Goal: Task Accomplishment & Management: Manage account settings

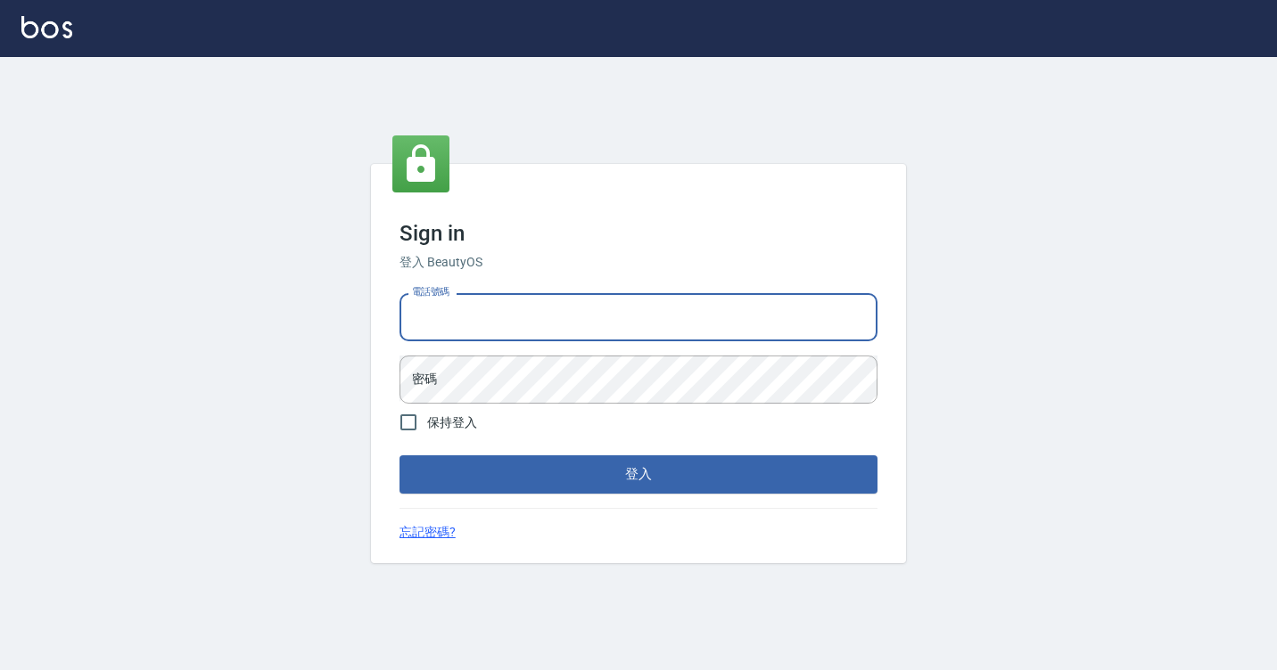
drag, startPoint x: 513, startPoint y: 304, endPoint x: 514, endPoint y: 269, distance: 34.8
click at [513, 304] on input "電話號碼" at bounding box center [638, 317] width 478 height 48
type input "7812080"
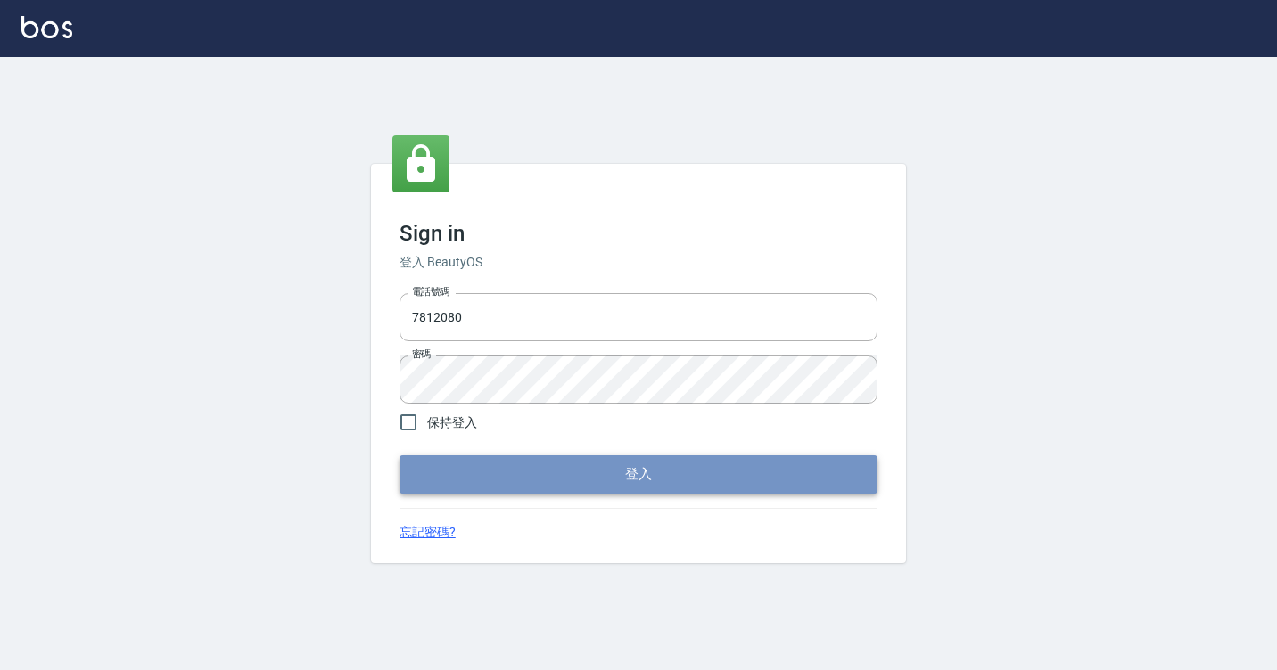
click at [519, 466] on button "登入" at bounding box center [638, 474] width 478 height 37
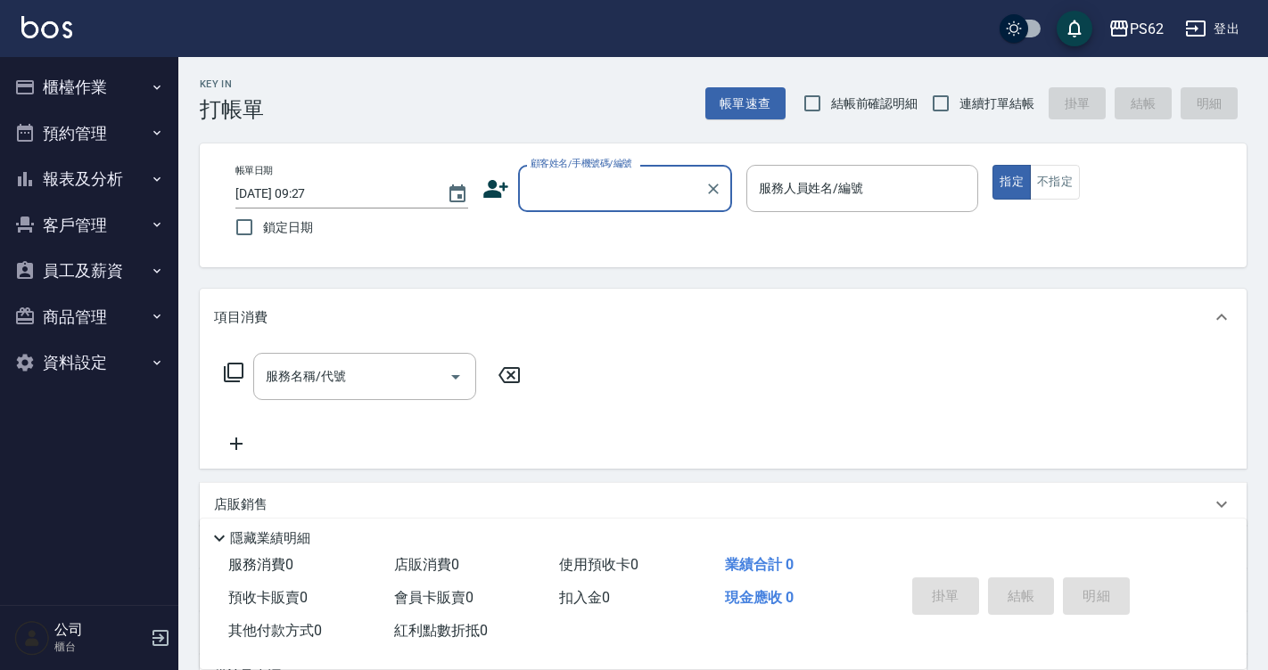
click at [111, 76] on button "櫃檯作業" at bounding box center [89, 87] width 164 height 46
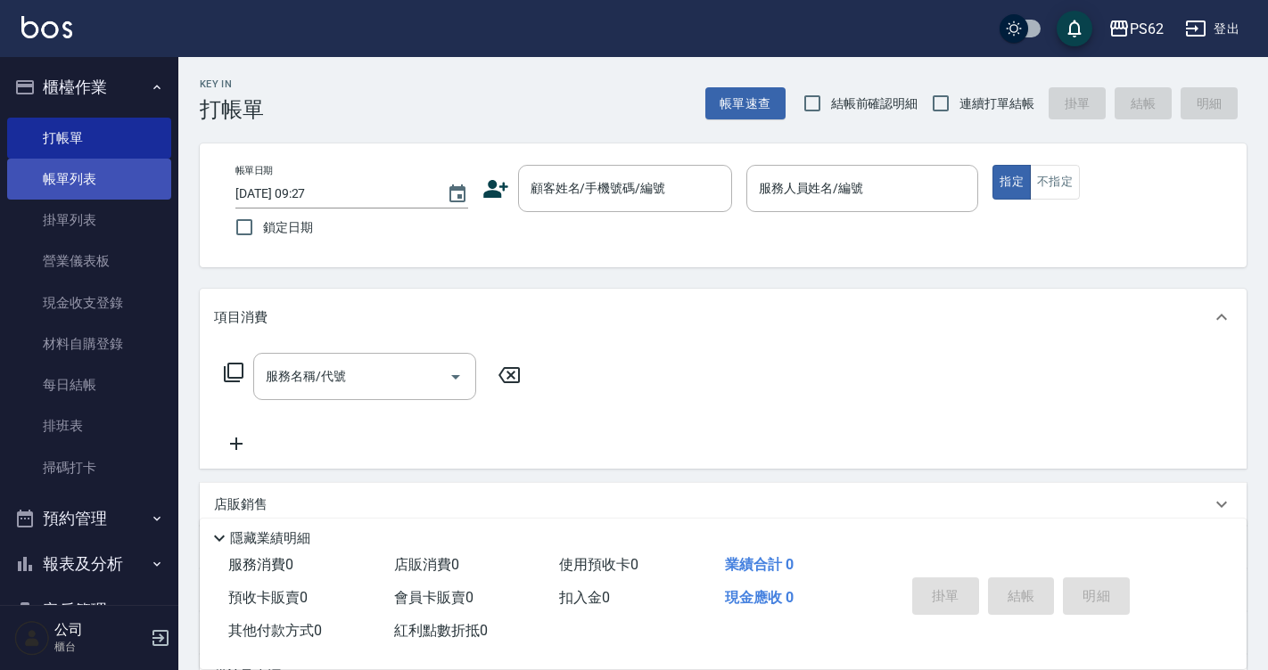
click at [119, 180] on link "帳單列表" at bounding box center [89, 179] width 164 height 41
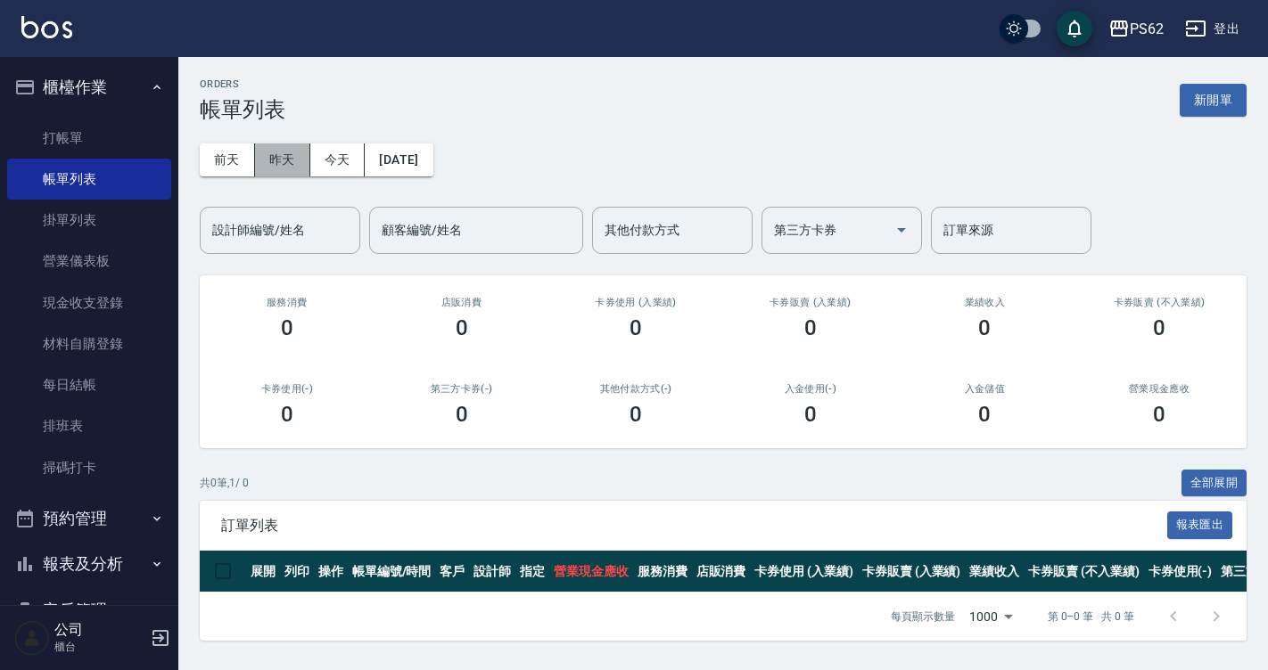
click at [283, 155] on button "昨天" at bounding box center [282, 160] width 55 height 33
